Goal: Check status: Check status

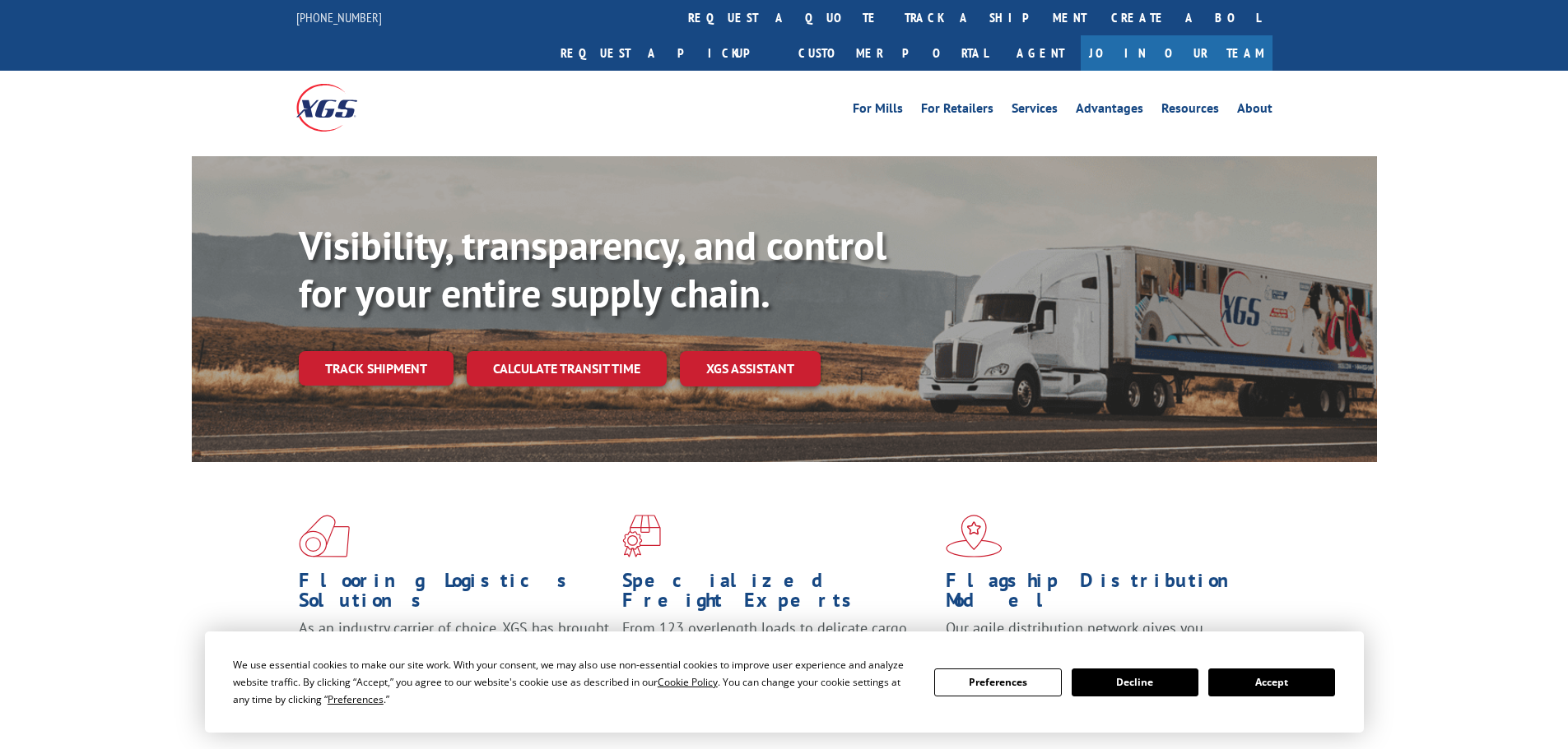
click at [1294, 684] on button "Accept" at bounding box center [1271, 683] width 127 height 28
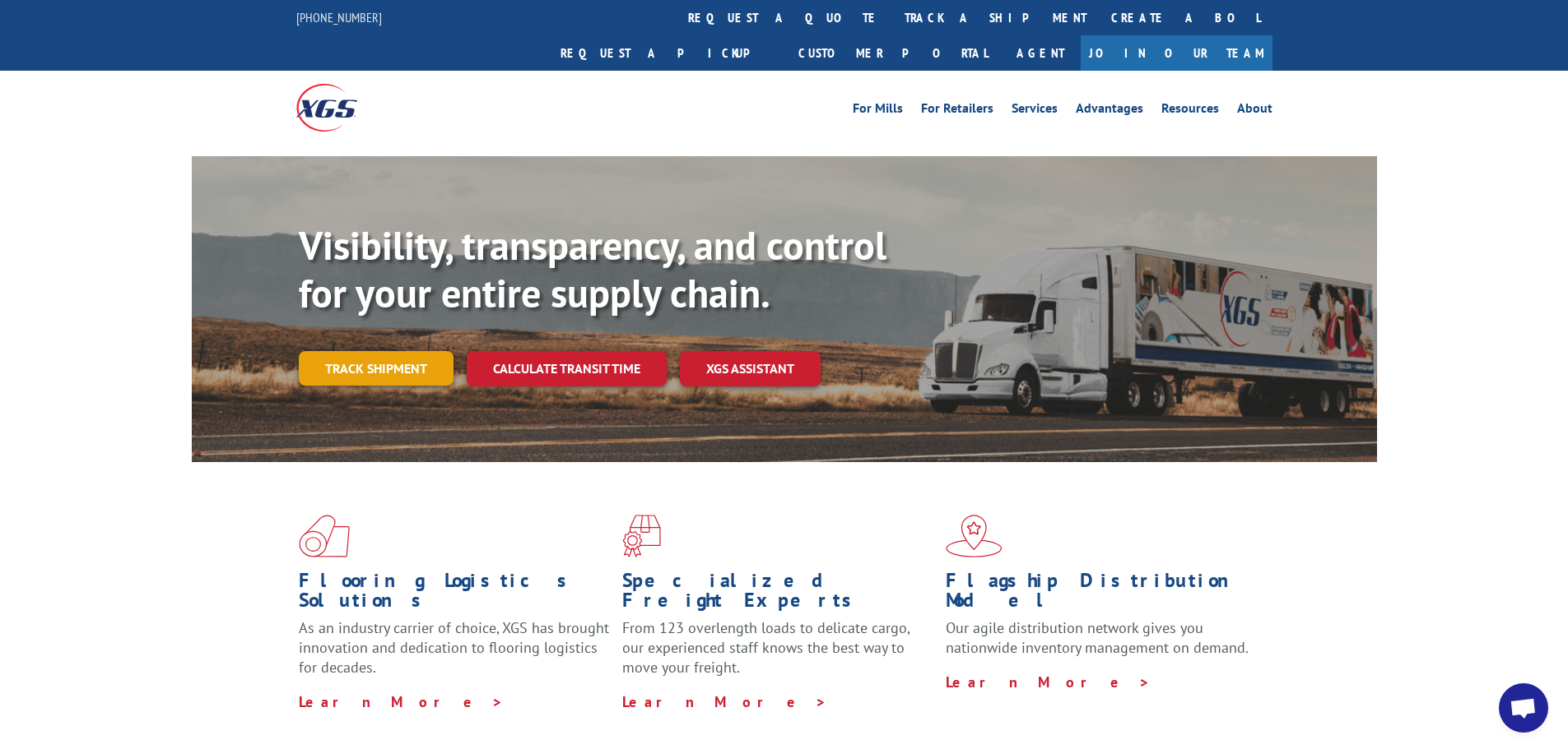
click at [391, 351] on link "Track shipment" at bounding box center [376, 368] width 155 height 34
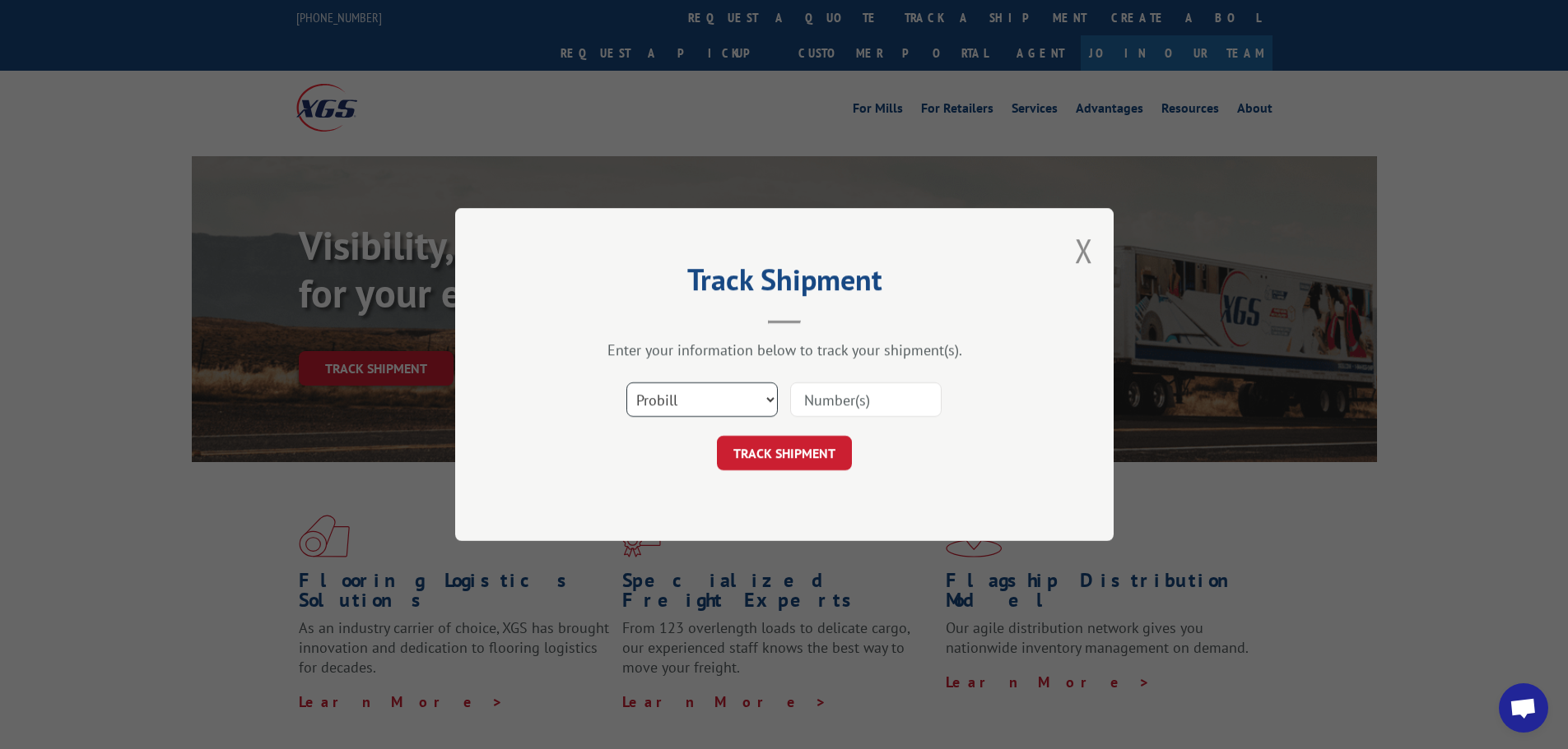
click at [768, 400] on select "Select category... Probill BOL PO" at bounding box center [702, 399] width 151 height 34
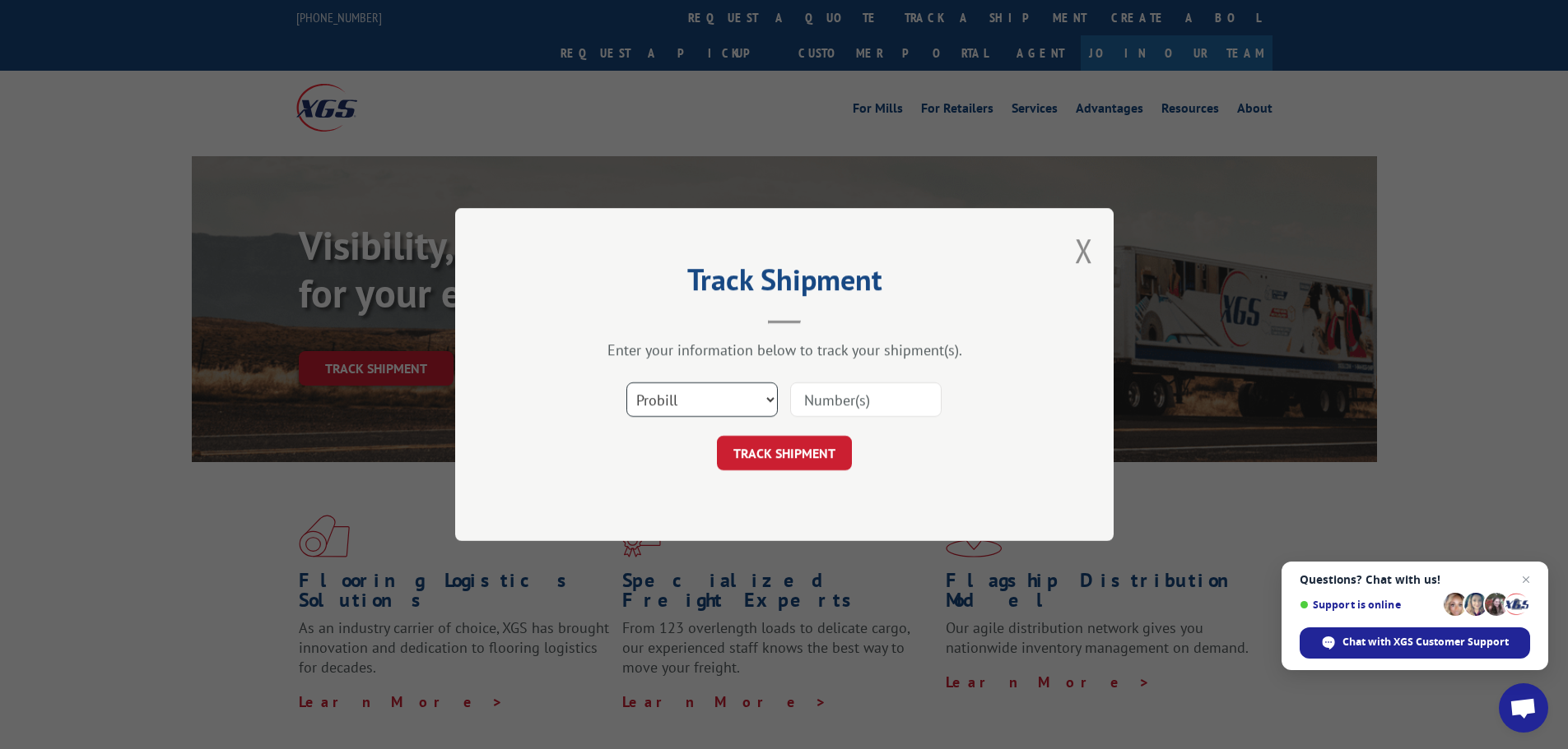
select select "bol"
click at [626, 382] on select "Select category... Probill BOL PO" at bounding box center [702, 399] width 151 height 34
click at [867, 406] on input at bounding box center [865, 399] width 151 height 34
paste input "5974177"
type input "5974177"
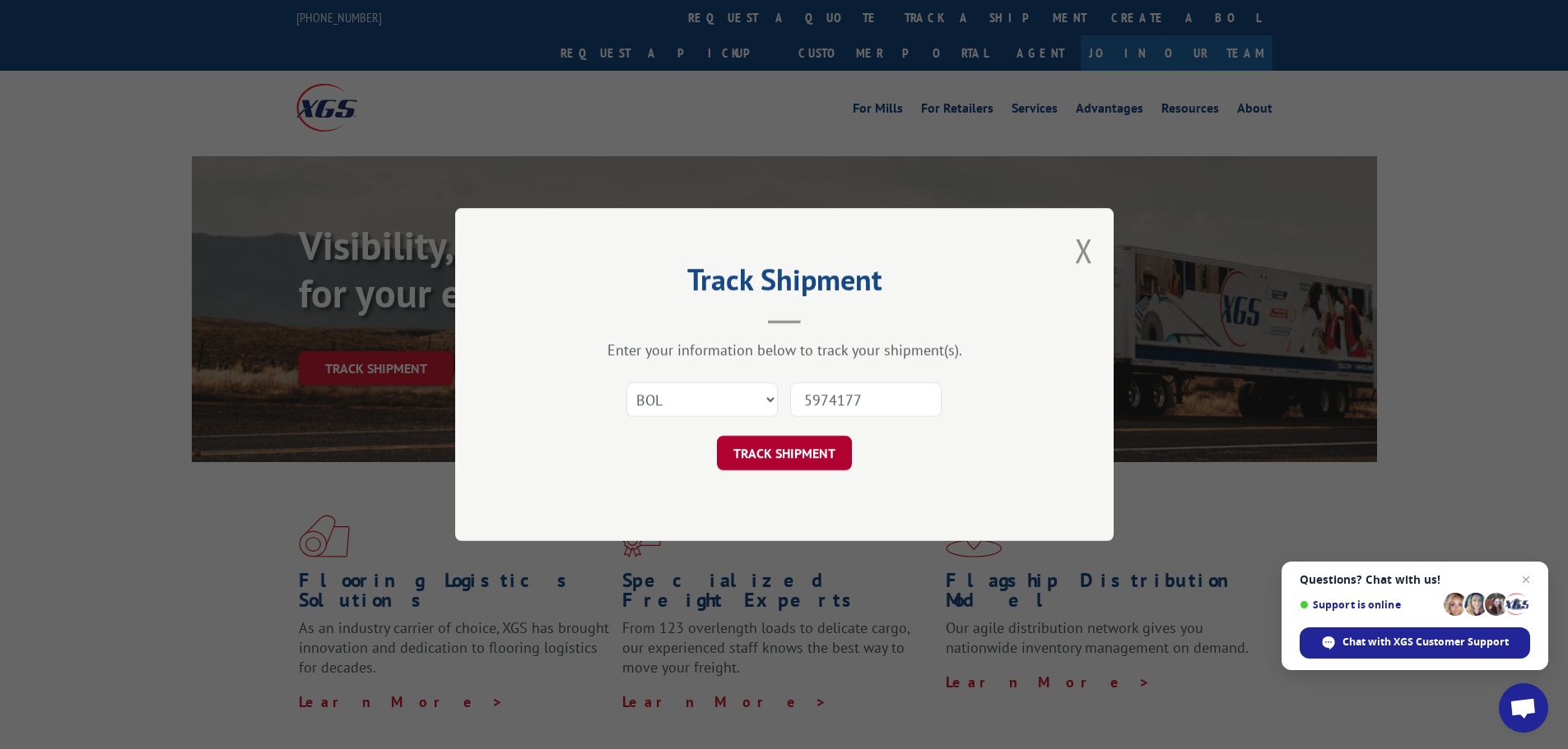
click at [786, 460] on button "TRACK SHIPMENT" at bounding box center [784, 453] width 135 height 34
